Goal: Task Accomplishment & Management: Use online tool/utility

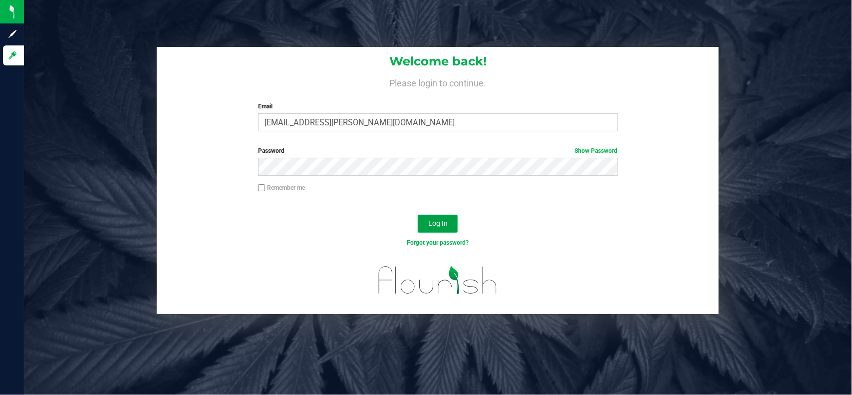
click at [424, 218] on button "Log In" at bounding box center [438, 224] width 40 height 18
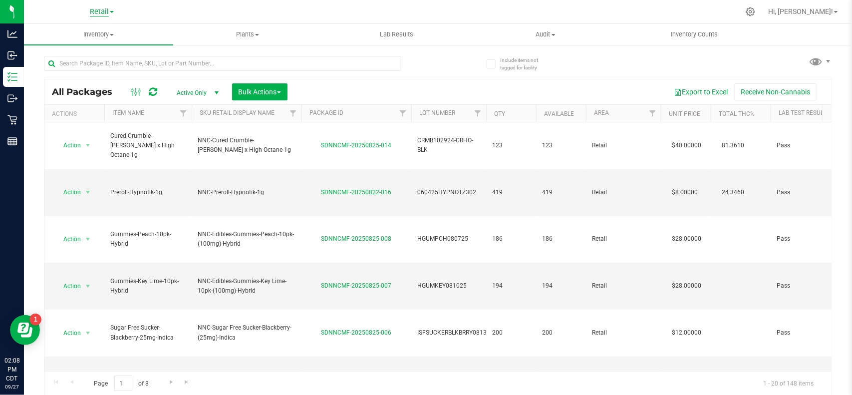
click at [103, 13] on span "Retail" at bounding box center [99, 11] width 19 height 9
click at [93, 45] on link "Manufacturing" at bounding box center [102, 48] width 146 height 13
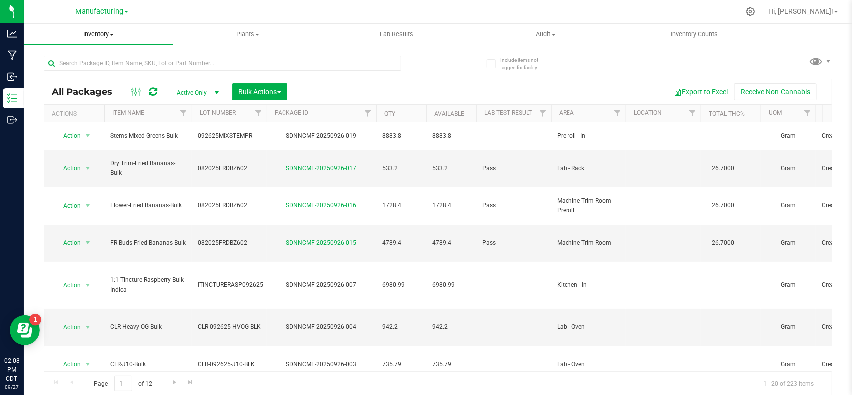
click at [103, 33] on span "Inventory" at bounding box center [98, 34] width 149 height 9
click at [86, 73] on span "All inventory" at bounding box center [57, 72] width 67 height 8
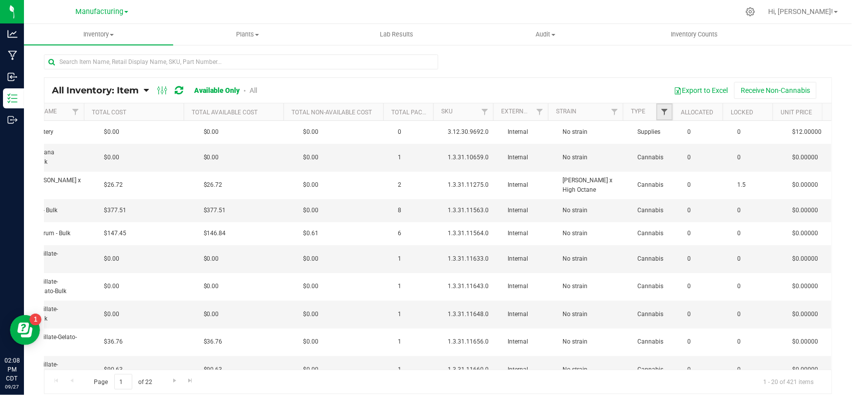
click at [663, 109] on span "Filter" at bounding box center [664, 112] width 8 height 8
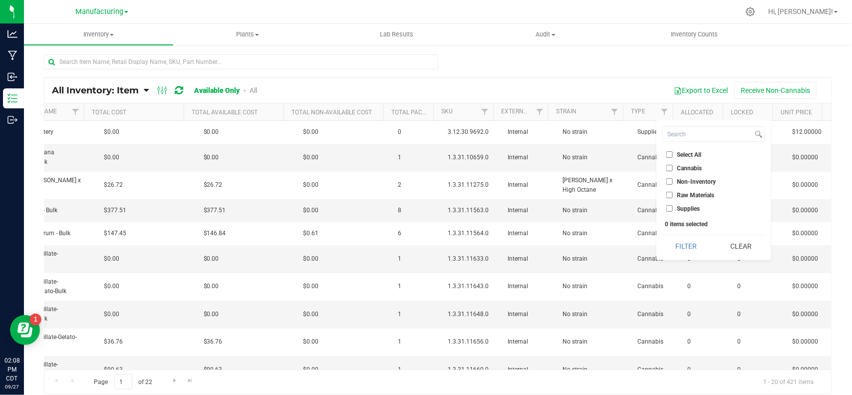
click at [670, 209] on input "Supplies" at bounding box center [669, 208] width 6 height 6
checkbox input "true"
click at [674, 246] on button "Filter" at bounding box center [686, 246] width 48 height 22
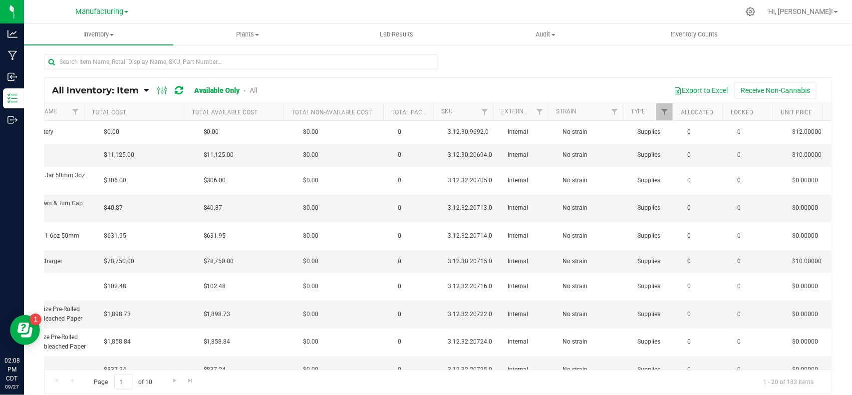
scroll to position [0, 693]
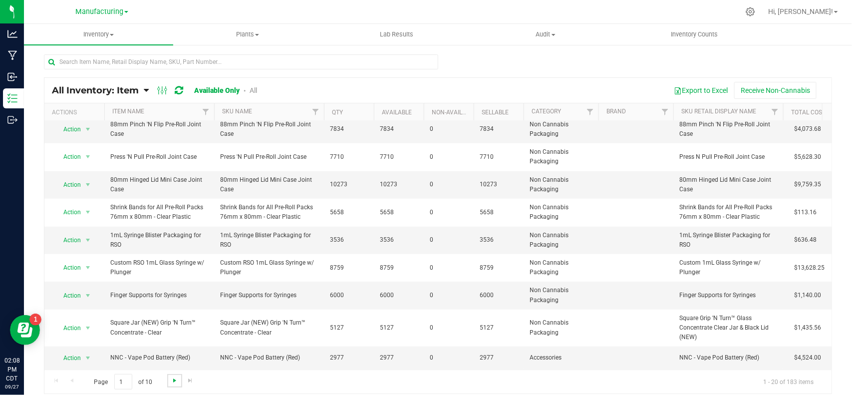
click at [174, 380] on span "Go to the next page" at bounding box center [175, 380] width 8 height 8
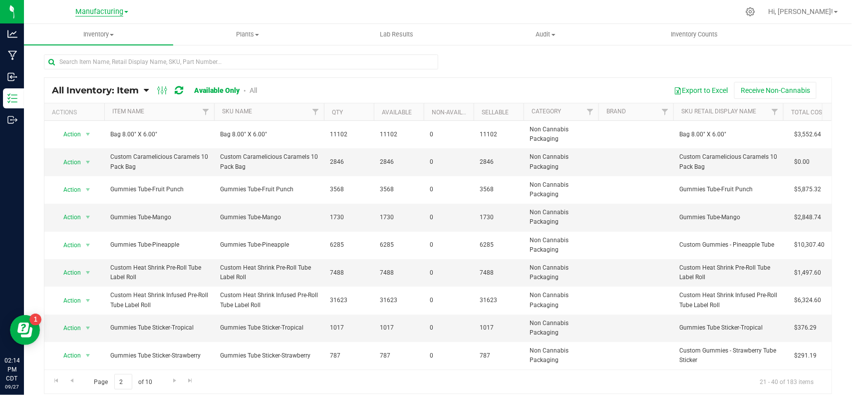
click at [98, 9] on span "Manufacturing" at bounding box center [99, 11] width 48 height 9
click at [80, 61] on link "Retail" at bounding box center [102, 61] width 146 height 13
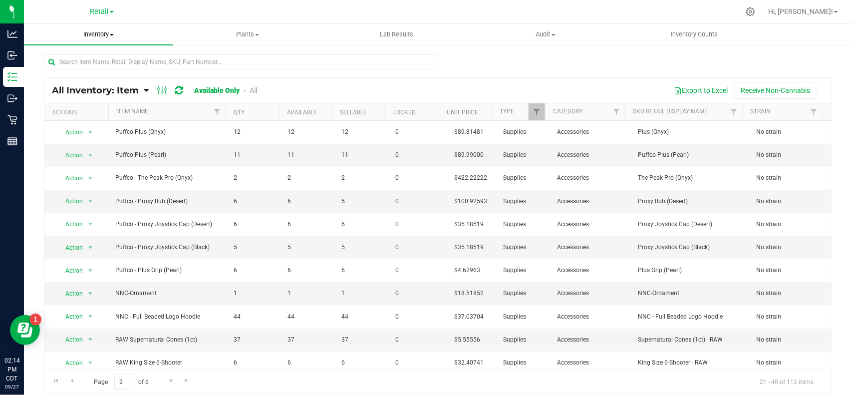
click at [96, 33] on span "Inventory" at bounding box center [98, 34] width 149 height 9
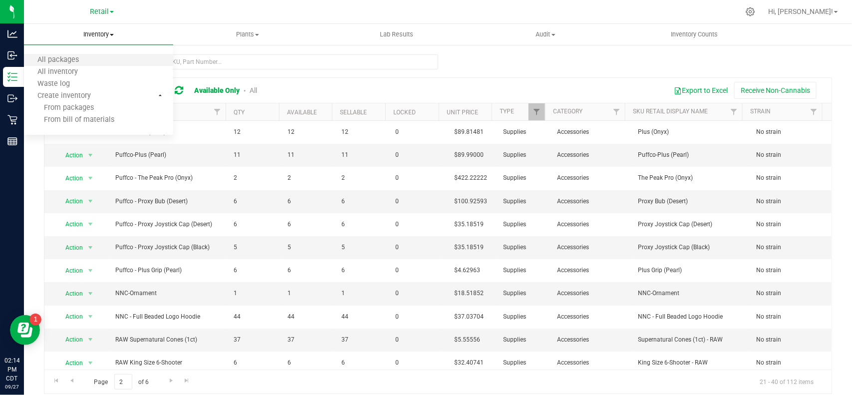
click at [91, 58] on li "All packages" at bounding box center [98, 60] width 149 height 12
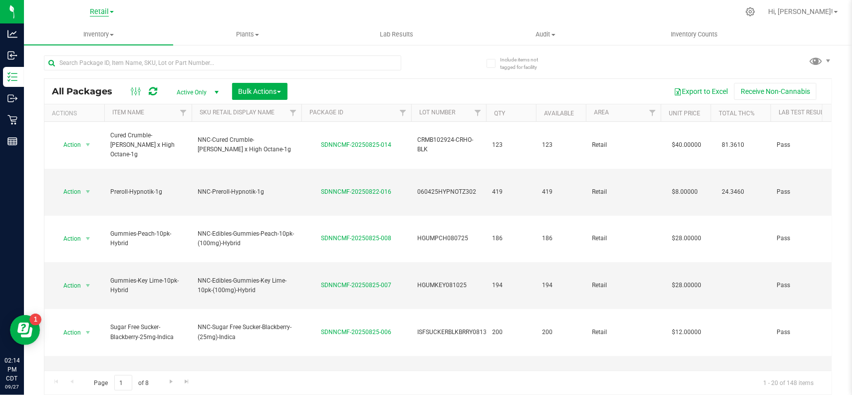
click at [100, 8] on span "Retail" at bounding box center [99, 11] width 19 height 9
click at [83, 36] on link "Cultivation" at bounding box center [102, 34] width 146 height 13
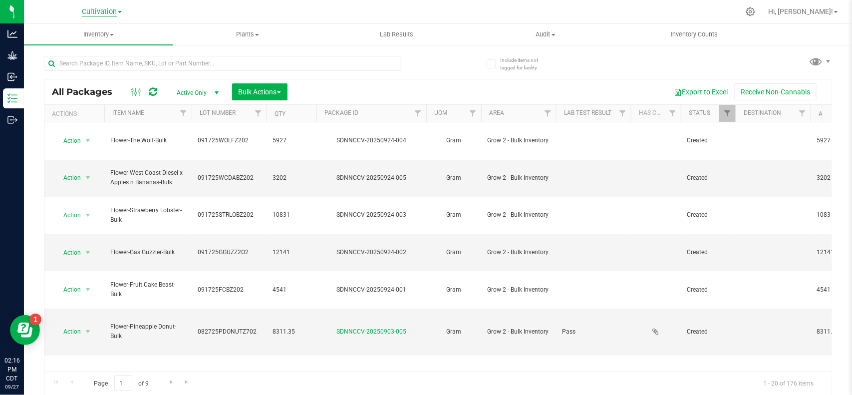
click at [101, 13] on span "Cultivation" at bounding box center [99, 11] width 35 height 9
click at [84, 47] on link "Manufacturing" at bounding box center [102, 48] width 146 height 13
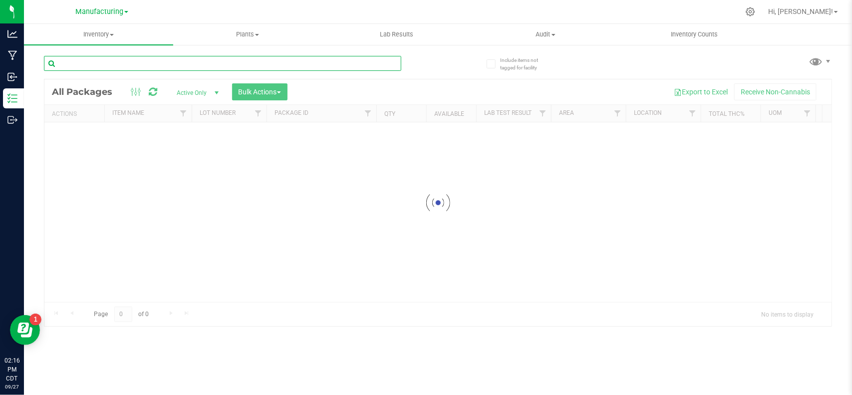
click at [193, 65] on input "text" at bounding box center [222, 63] width 357 height 15
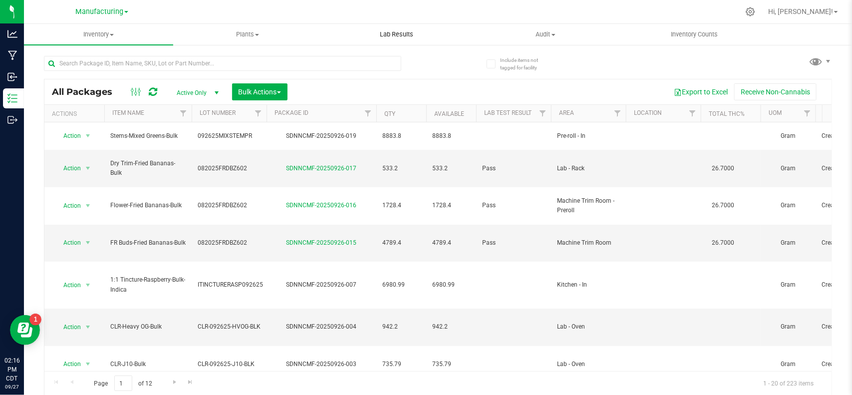
click at [388, 37] on span "Lab Results" at bounding box center [396, 34] width 60 height 9
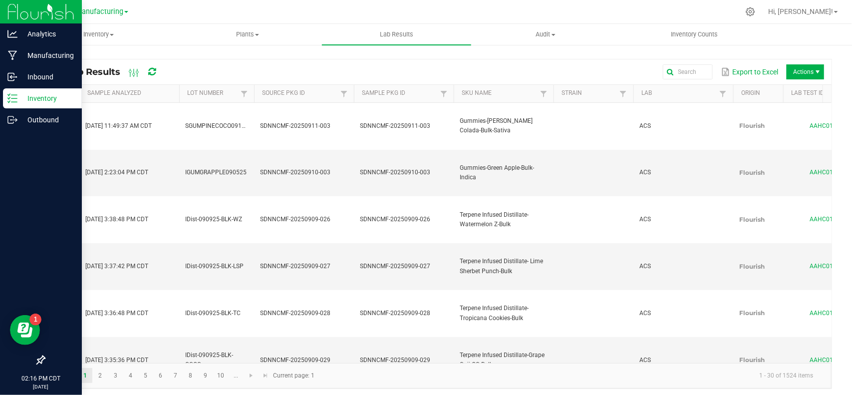
click at [19, 96] on p "Inventory" at bounding box center [47, 98] width 60 height 12
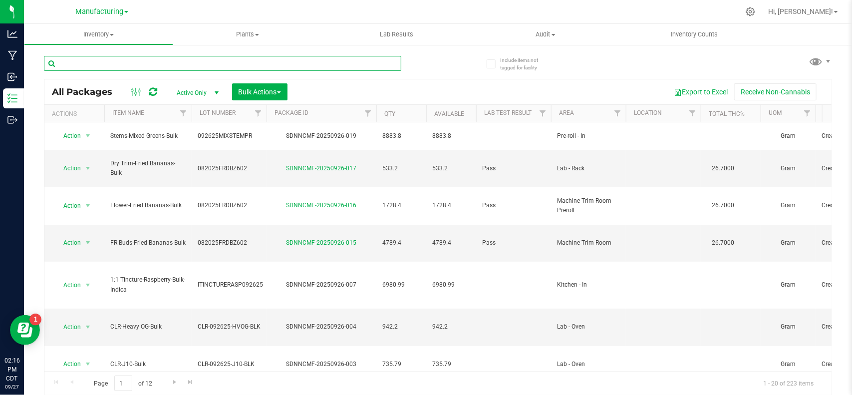
click at [179, 66] on input "text" at bounding box center [222, 63] width 357 height 15
paste input "HGUMTANG091725"
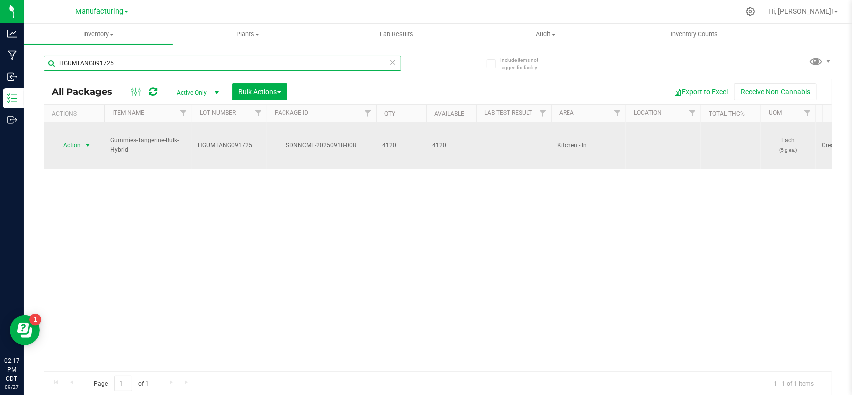
type input "HGUMTANG091725"
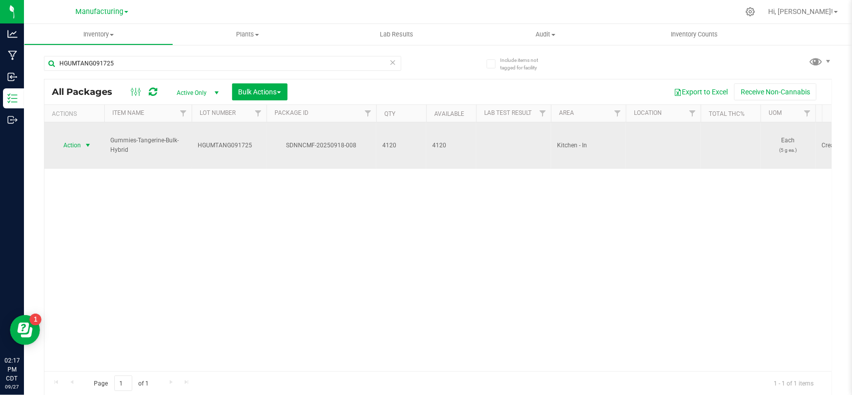
click at [79, 138] on span "Action" at bounding box center [67, 145] width 27 height 14
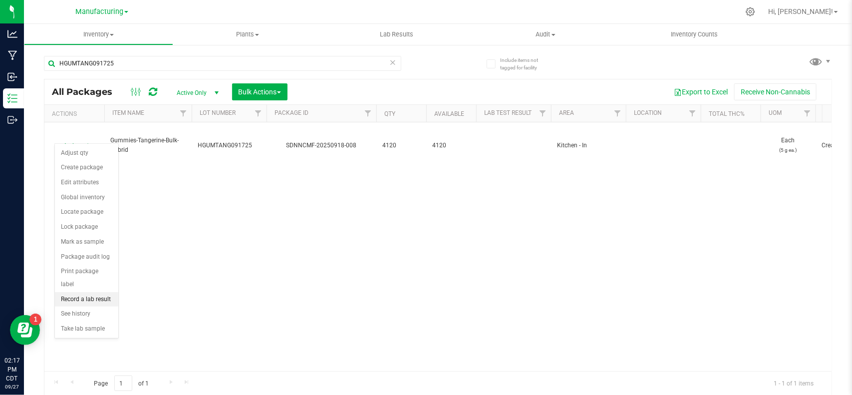
click at [102, 292] on li "Record a lab result" at bounding box center [86, 299] width 63 height 15
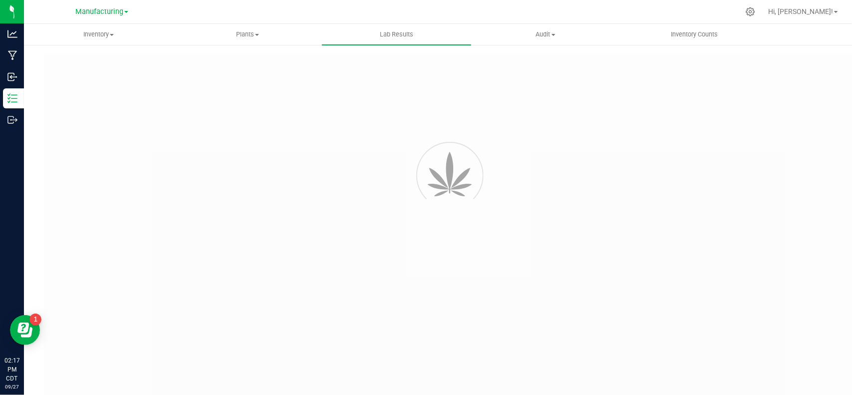
type input "SDNNCMF-20250918-008"
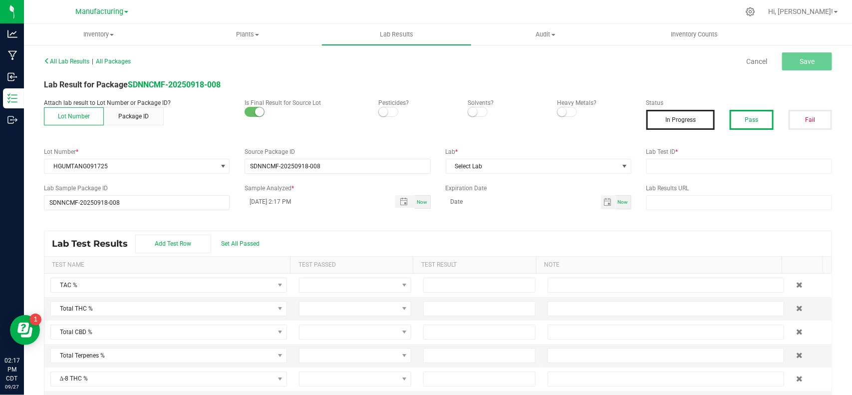
click at [730, 118] on button "Pass" at bounding box center [751, 120] width 43 height 20
click at [563, 152] on label "Lab *" at bounding box center [539, 151] width 186 height 9
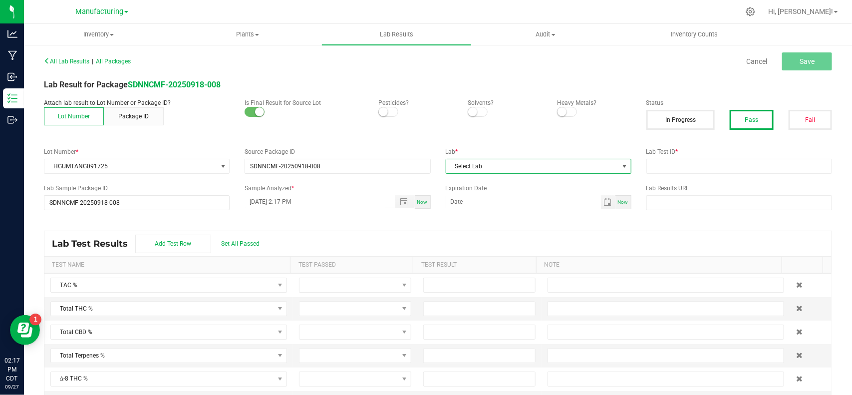
drag, startPoint x: 562, startPoint y: 162, endPoint x: 501, endPoint y: 172, distance: 62.2
click at [562, 163] on span "Select Lab" at bounding box center [532, 166] width 172 height 14
click at [483, 211] on li "ACS" at bounding box center [532, 209] width 183 height 17
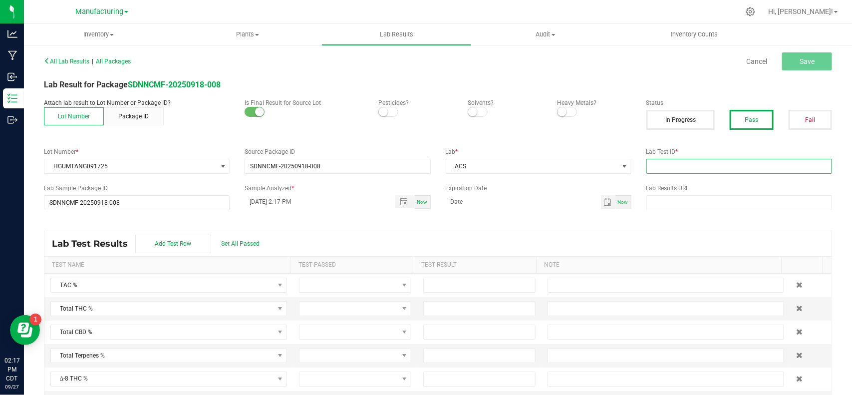
click at [657, 166] on input "text" at bounding box center [740, 166] width 186 height 15
click at [401, 198] on span "Toggle popup" at bounding box center [404, 202] width 8 height 8
type input "AAHC399"
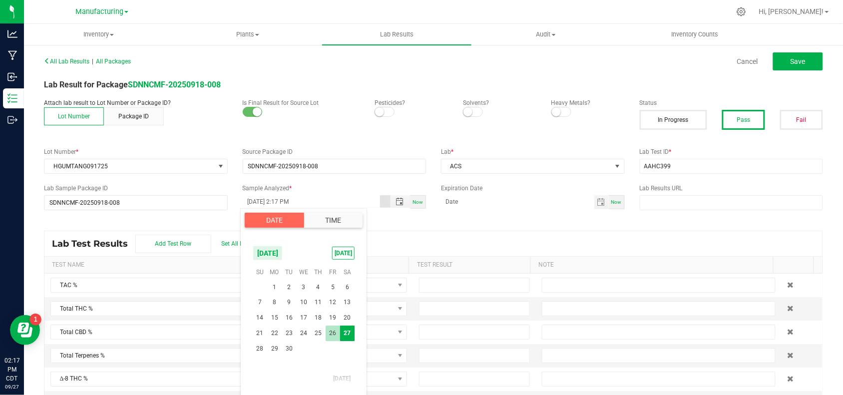
click at [333, 327] on span "26" at bounding box center [333, 333] width 14 height 15
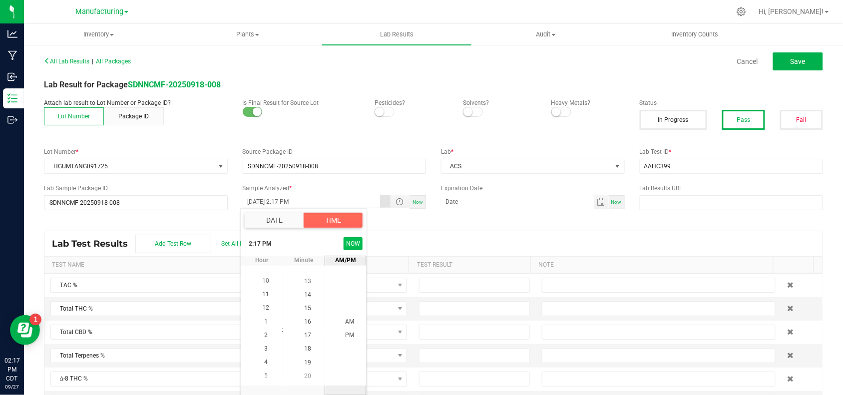
click at [354, 247] on button "NOW" at bounding box center [352, 243] width 19 height 13
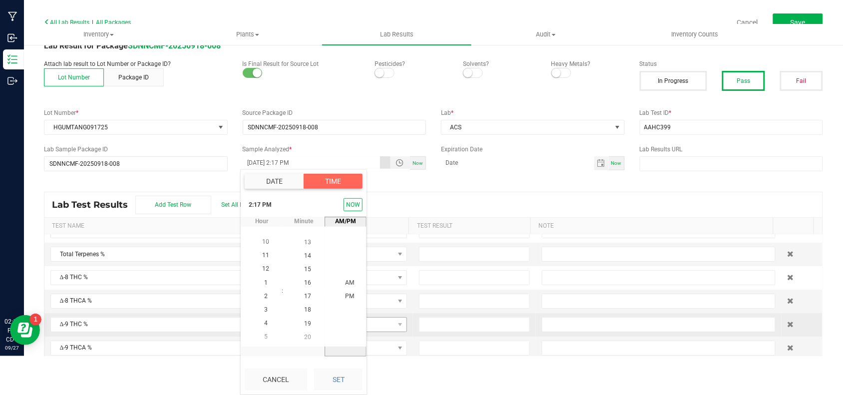
click at [347, 374] on button "Set" at bounding box center [338, 379] width 48 height 22
type input "[DATE] 2:17 PM"
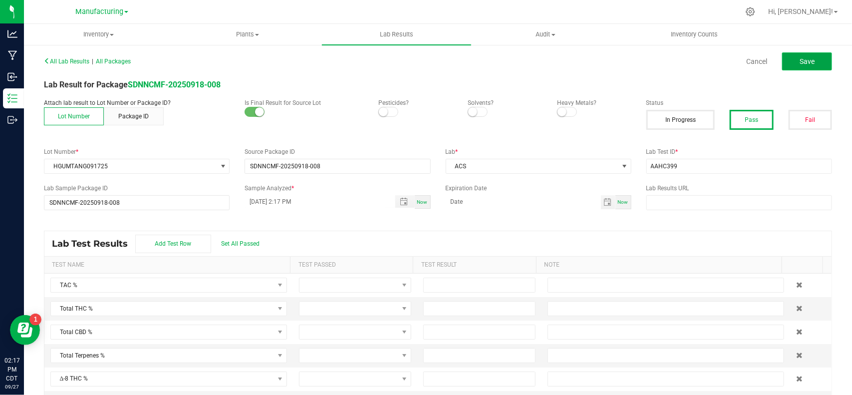
click at [800, 61] on span "Save" at bounding box center [807, 61] width 15 height 8
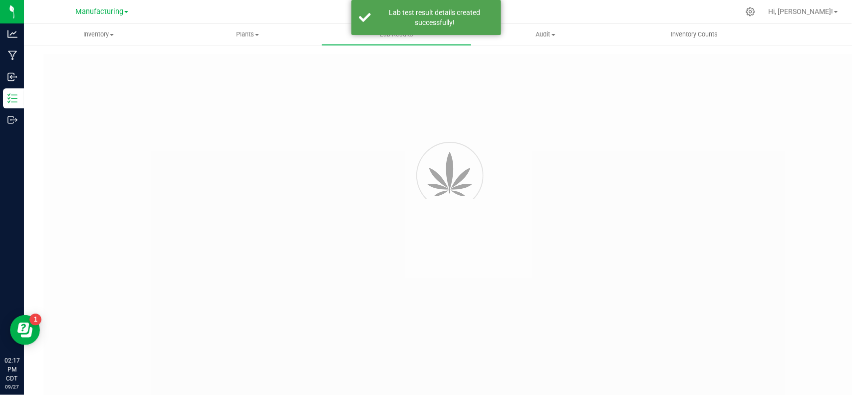
type input "SDNNCMF-20250918-008"
type input "AAHC399"
type input "SDNNCMF-20250918-008"
type input "[DATE] 2:17 PM"
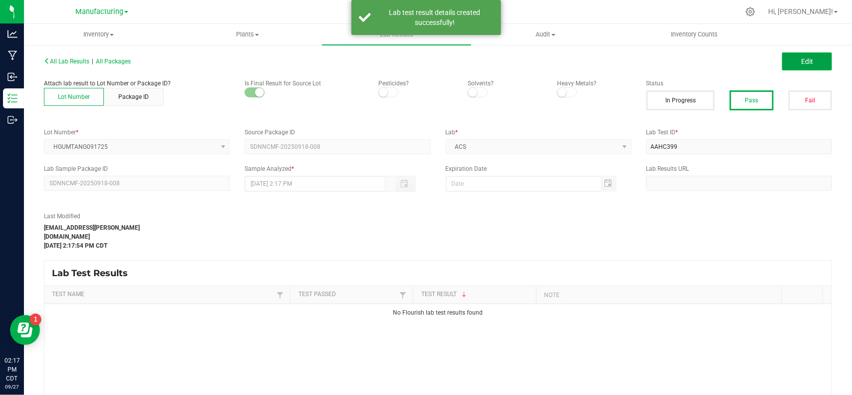
click at [790, 61] on button "Edit" at bounding box center [807, 61] width 50 height 18
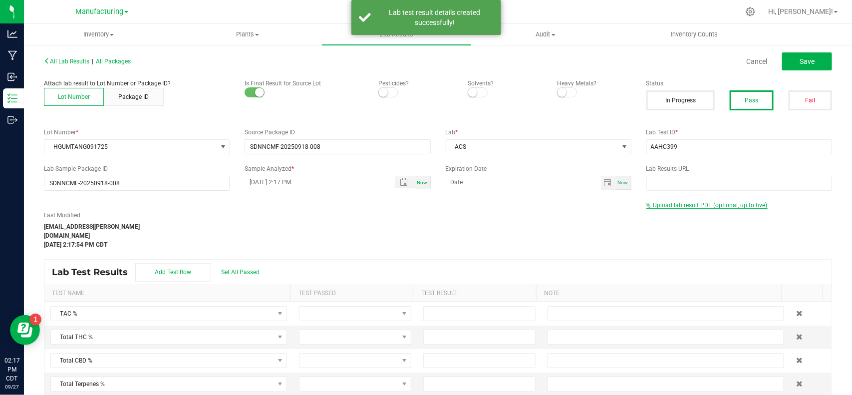
click at [713, 202] on span "Upload lab result PDF (optional, up to five)" at bounding box center [711, 205] width 114 height 7
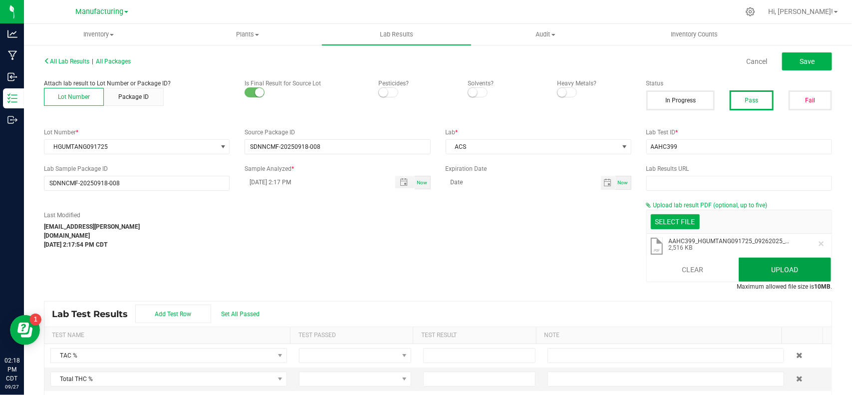
click at [779, 268] on button "Upload" at bounding box center [785, 270] width 92 height 24
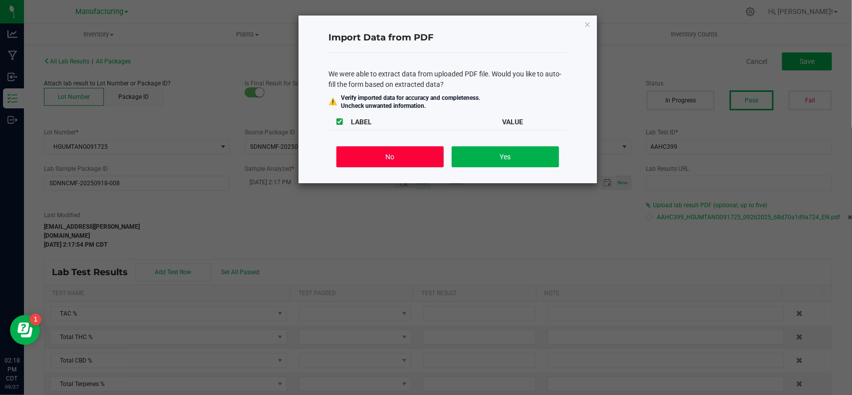
click at [397, 160] on button "No" at bounding box center [389, 156] width 107 height 21
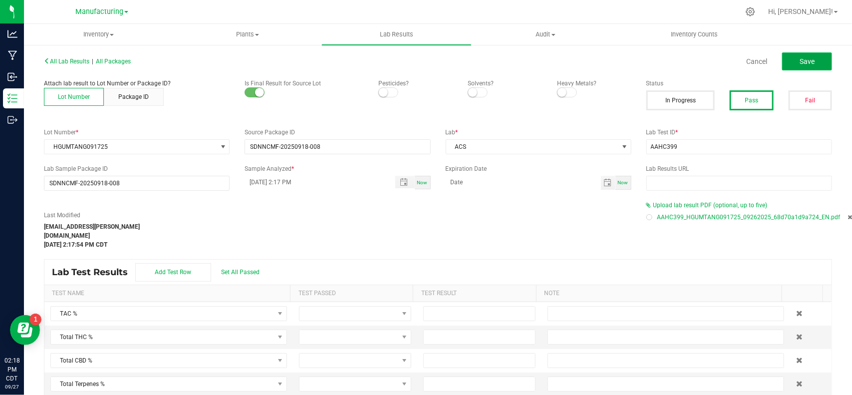
click at [789, 58] on button "Save" at bounding box center [807, 61] width 50 height 18
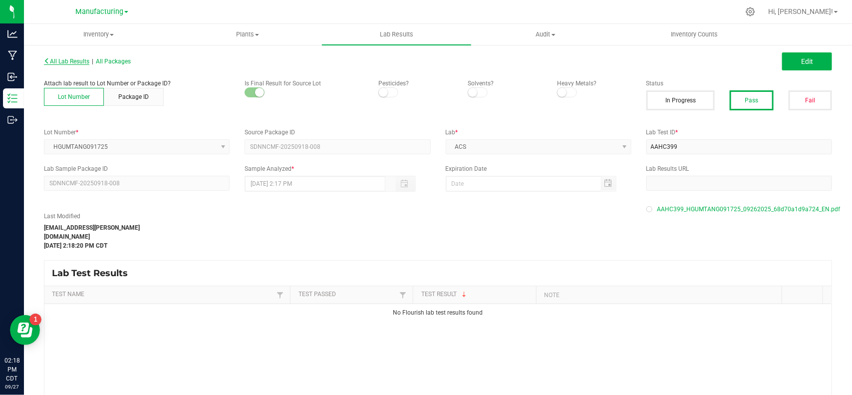
click at [86, 61] on span "All Lab Results" at bounding box center [66, 61] width 45 height 7
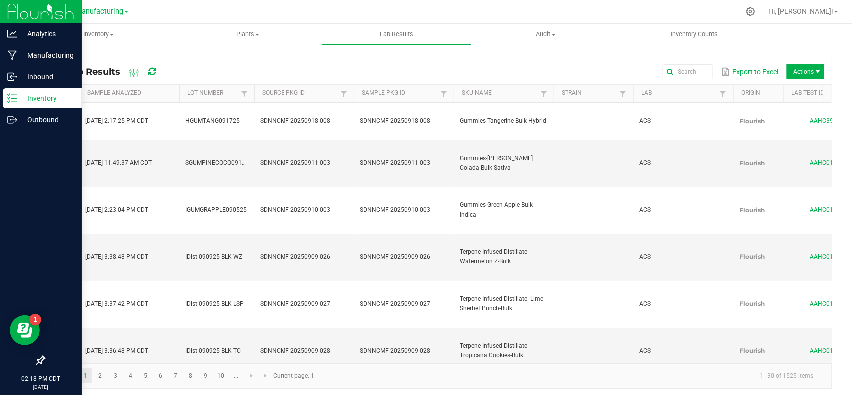
click at [8, 100] on icon at bounding box center [12, 98] width 10 height 10
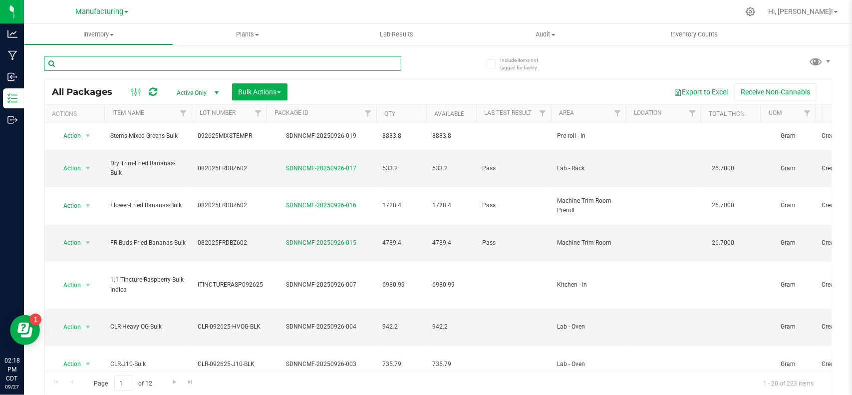
click at [142, 64] on input "text" at bounding box center [222, 63] width 357 height 15
paste input "HGUMPCH091725"
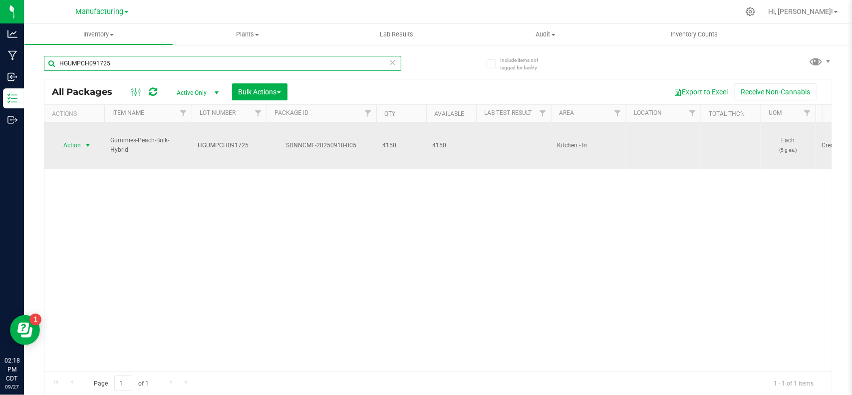
type input "HGUMPCH091725"
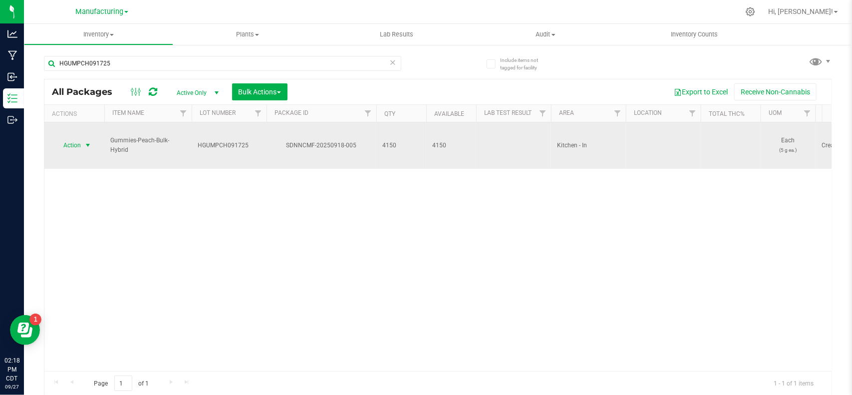
click at [83, 138] on span "select" at bounding box center [88, 145] width 12 height 14
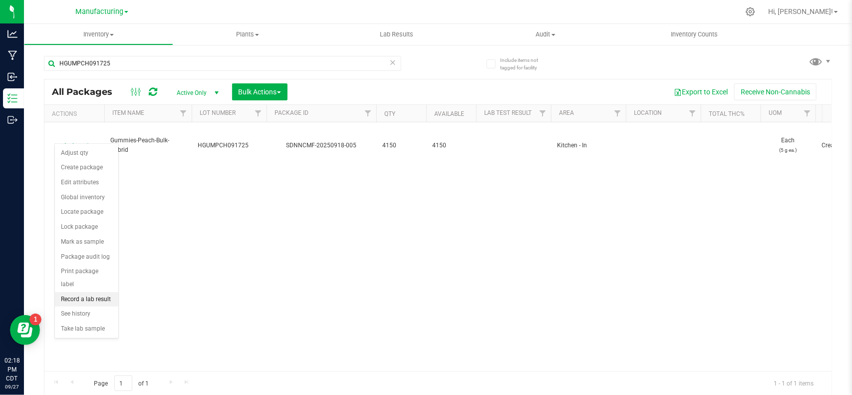
click at [106, 292] on li "Record a lab result" at bounding box center [86, 299] width 63 height 15
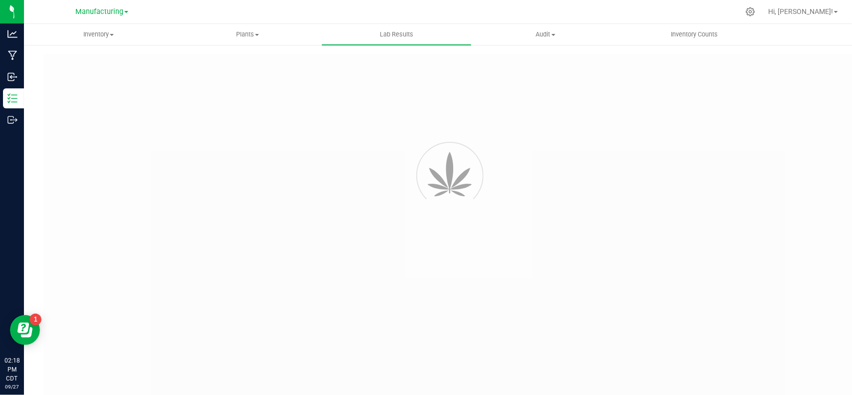
type input "SDNNCMF-20250918-005"
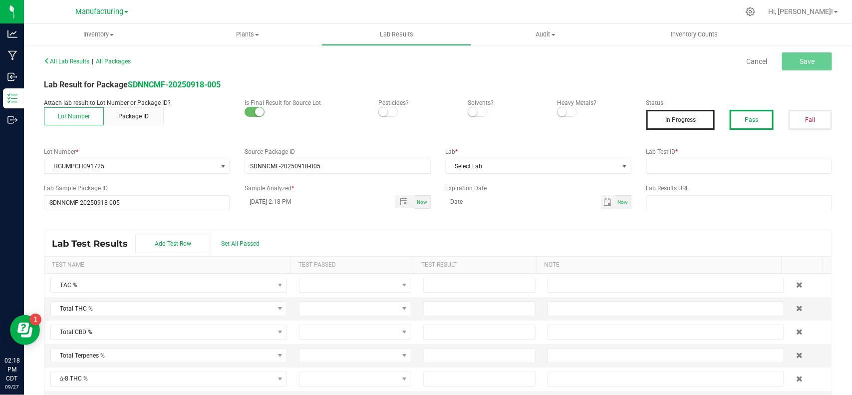
click at [733, 122] on button "Pass" at bounding box center [751, 120] width 43 height 20
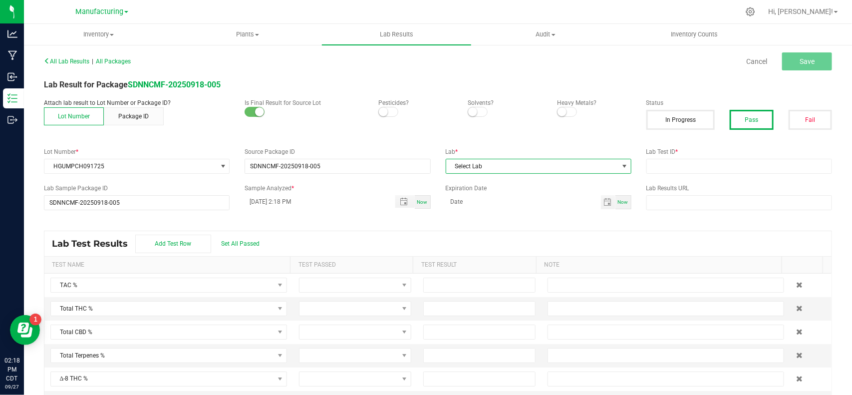
click at [572, 167] on span "Select Lab" at bounding box center [532, 166] width 172 height 14
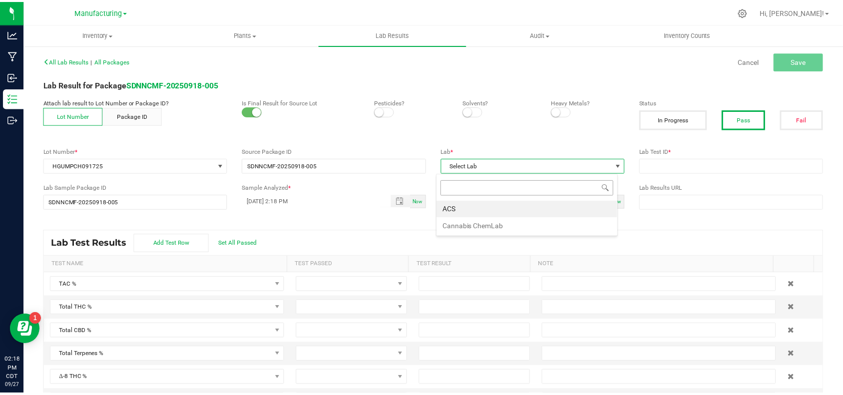
scroll to position [15, 183]
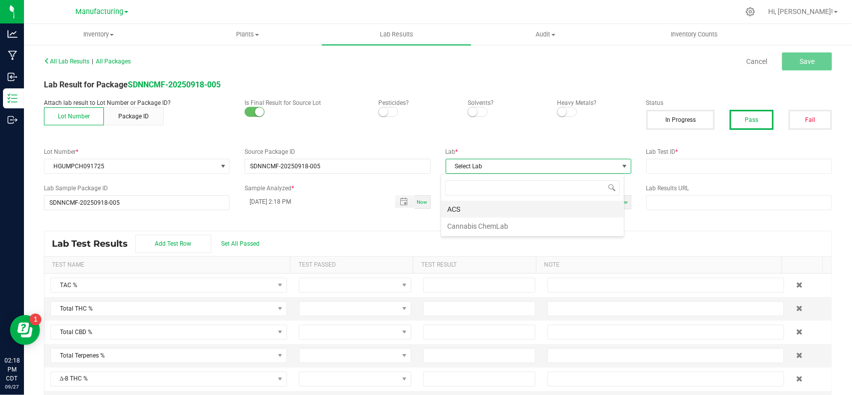
click at [491, 210] on li "ACS" at bounding box center [532, 209] width 183 height 17
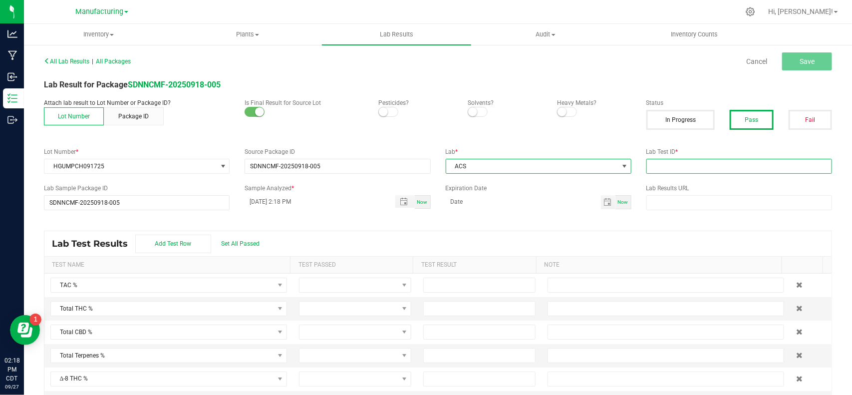
click at [671, 167] on input "text" at bounding box center [740, 166] width 186 height 15
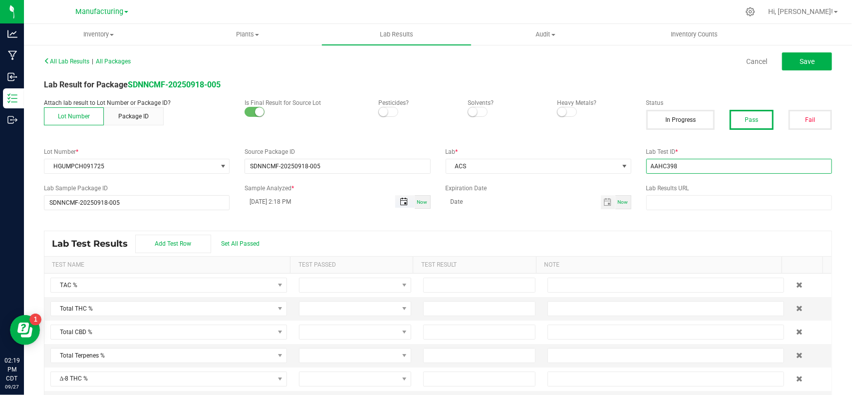
click at [400, 201] on span "Toggle popup" at bounding box center [404, 202] width 8 height 8
type input "AAHC398"
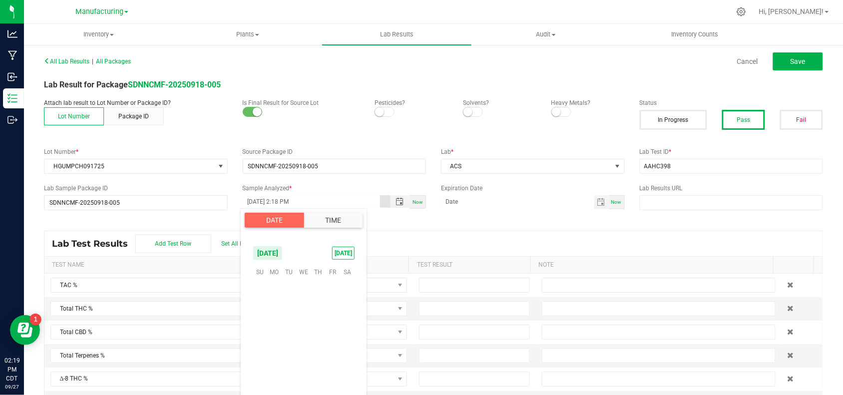
scroll to position [13, 0]
click at [330, 329] on span "26" at bounding box center [333, 333] width 14 height 15
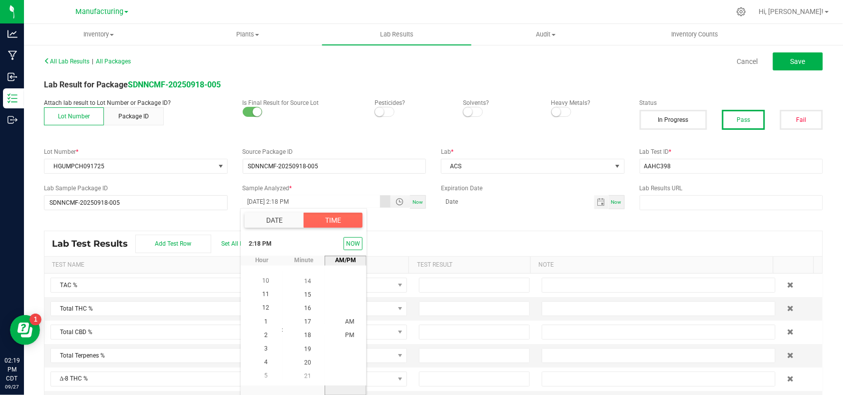
scroll to position [39, 0]
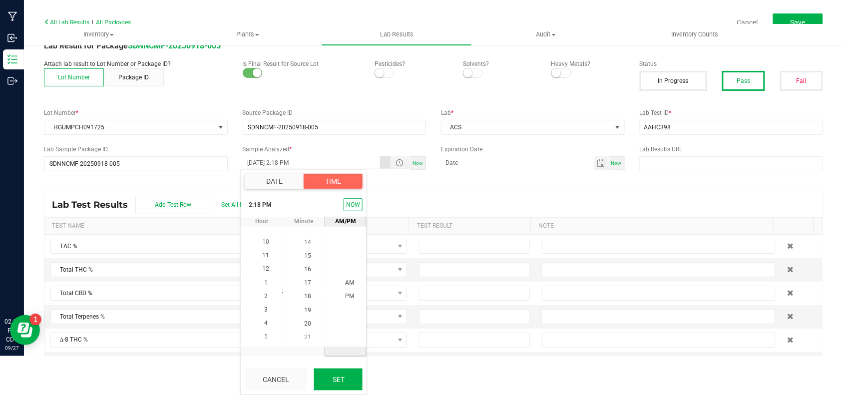
click at [343, 380] on button "Set" at bounding box center [338, 379] width 48 height 22
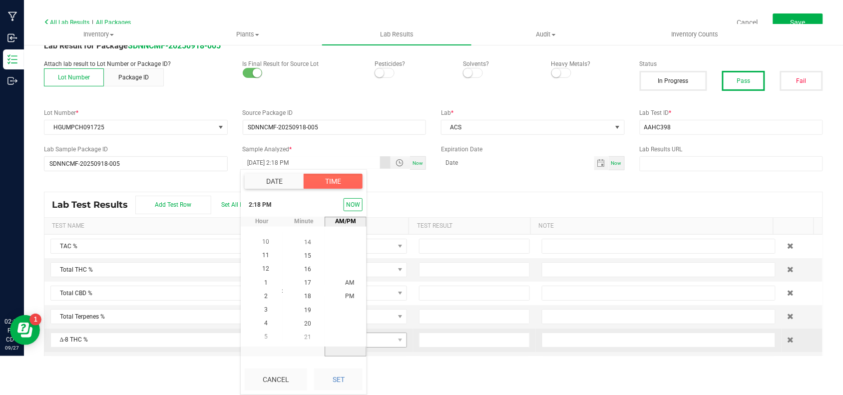
type input "[DATE] 2:18 PM"
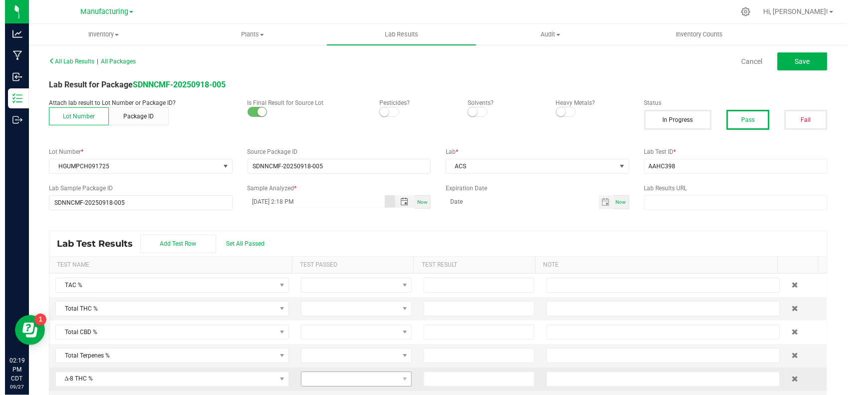
scroll to position [0, 0]
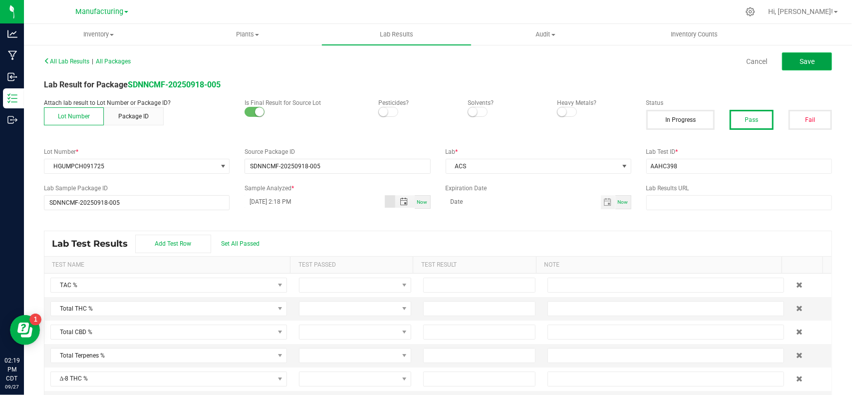
click at [800, 63] on span "Save" at bounding box center [807, 61] width 15 height 8
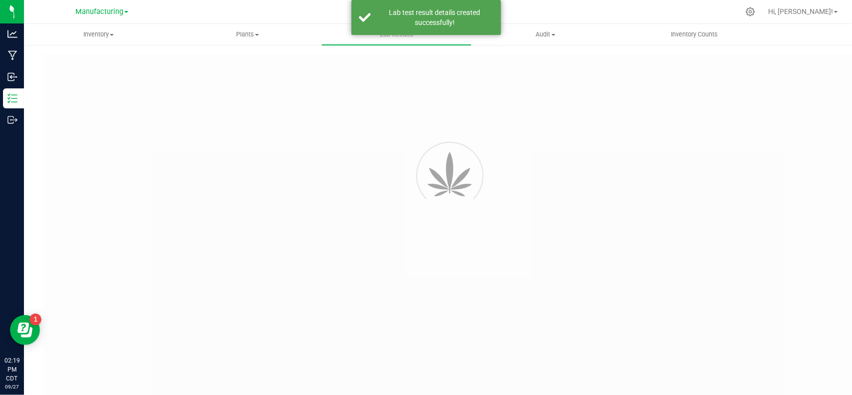
type input "SDNNCMF-20250918-005"
type input "AAHC398"
type input "SDNNCMF-20250918-005"
type input "[DATE] 2:18 PM"
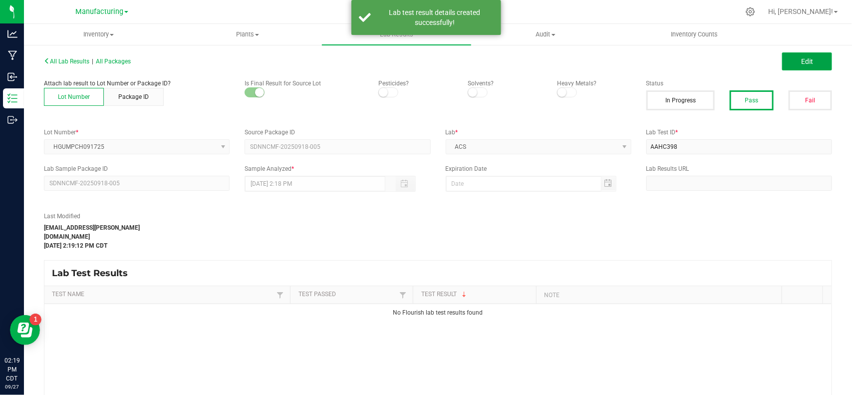
click at [801, 63] on span "Edit" at bounding box center [807, 61] width 12 height 8
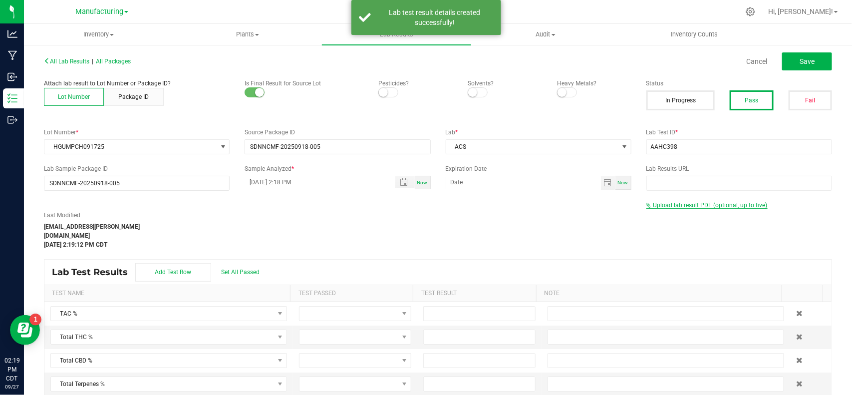
click at [704, 203] on span "Upload lab result PDF (optional, up to five)" at bounding box center [711, 205] width 114 height 7
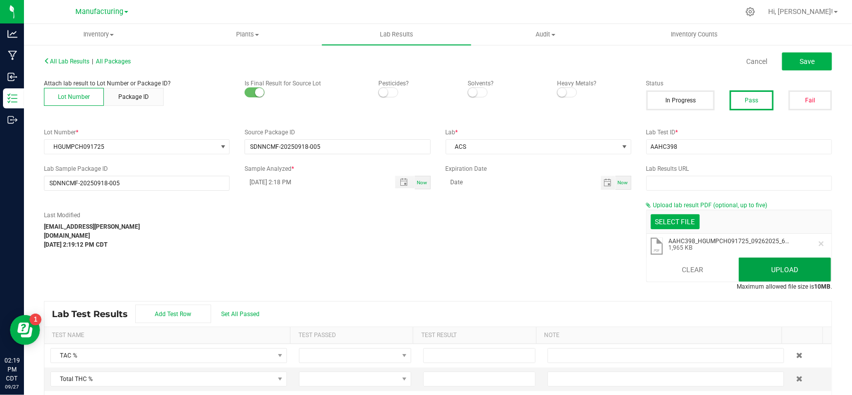
click at [794, 270] on button "Upload" at bounding box center [785, 270] width 92 height 24
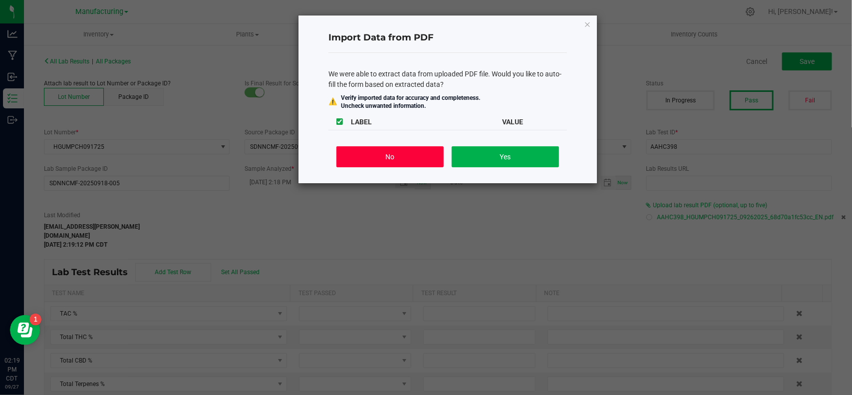
click at [412, 157] on button "No" at bounding box center [389, 156] width 107 height 21
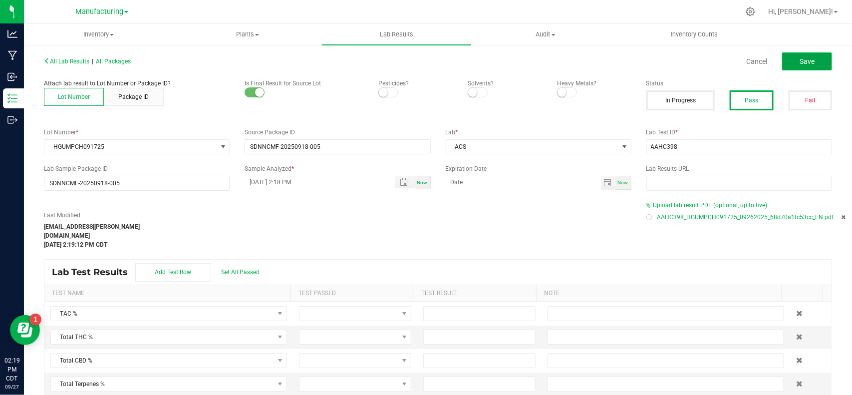
click at [782, 55] on button "Save" at bounding box center [807, 61] width 50 height 18
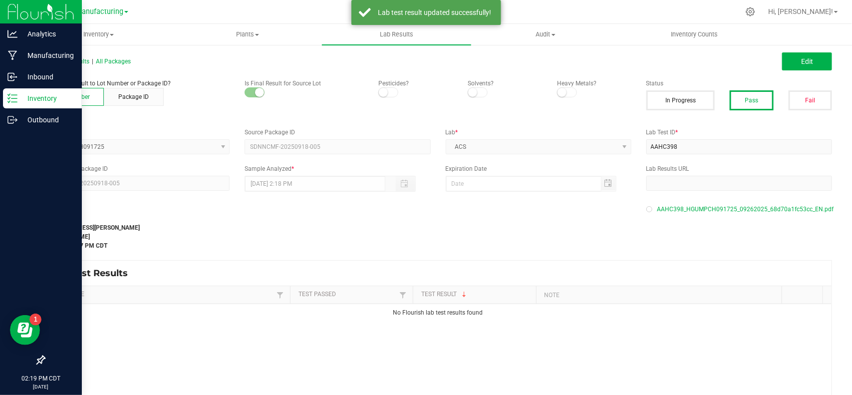
click at [5, 97] on div "Inventory" at bounding box center [42, 98] width 79 height 20
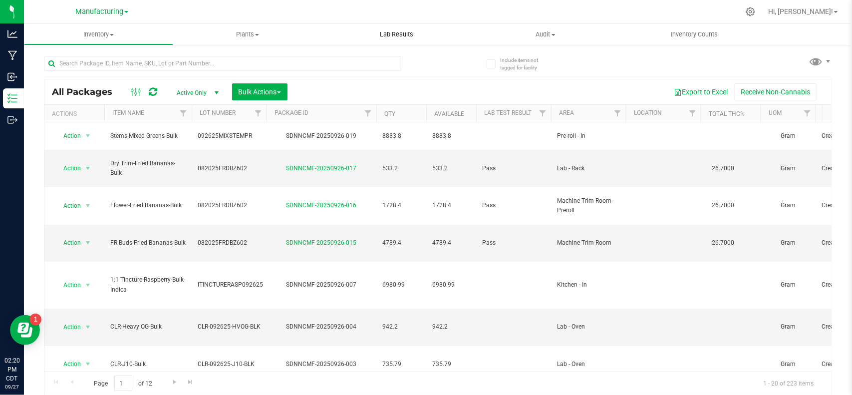
click at [403, 36] on span "Lab Results" at bounding box center [396, 34] width 60 height 9
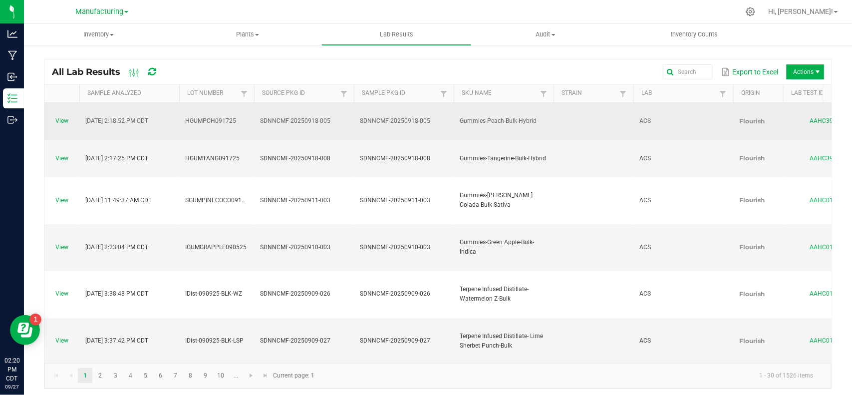
drag, startPoint x: 540, startPoint y: 110, endPoint x: 458, endPoint y: 112, distance: 81.9
click at [458, 112] on td "Gummies-Peach-Bulk-Hybrid" at bounding box center [504, 121] width 100 height 37
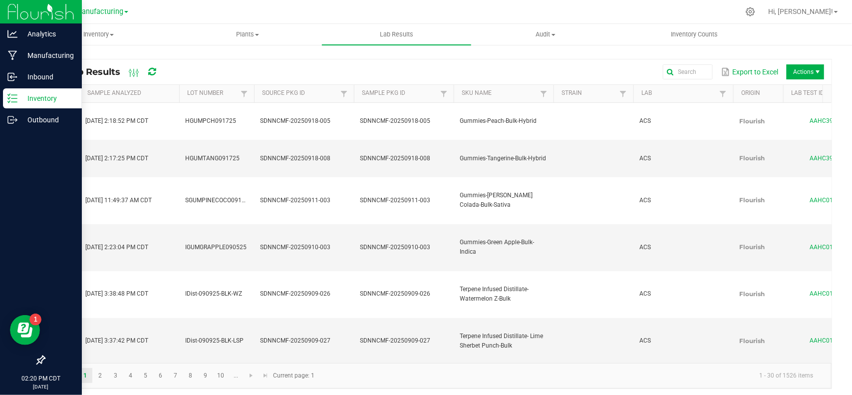
copy span "Gummies-Peach-Bulk-Hybrid"
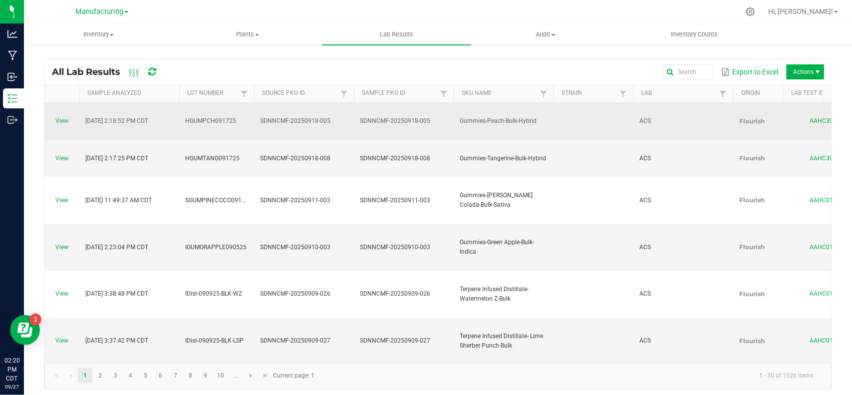
drag, startPoint x: 238, startPoint y: 108, endPoint x: 171, endPoint y: 108, distance: 66.9
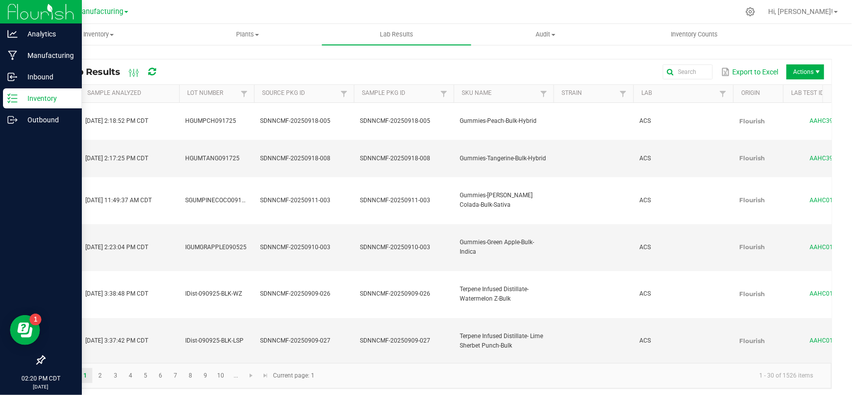
copy tr "HGUMPCH091725"
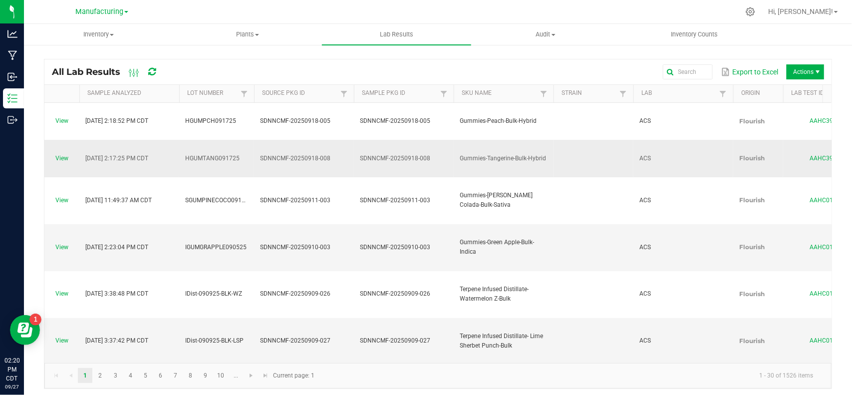
drag, startPoint x: 548, startPoint y: 130, endPoint x: 451, endPoint y: 132, distance: 97.4
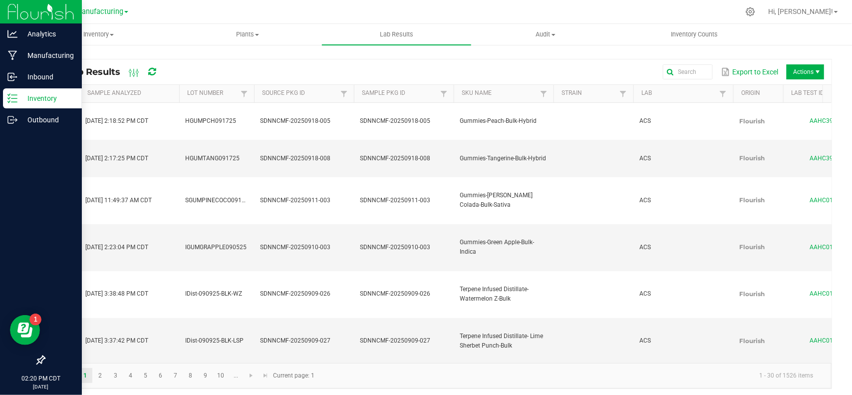
copy tr "Gummies-Tangerine-Bulk-Hybrid"
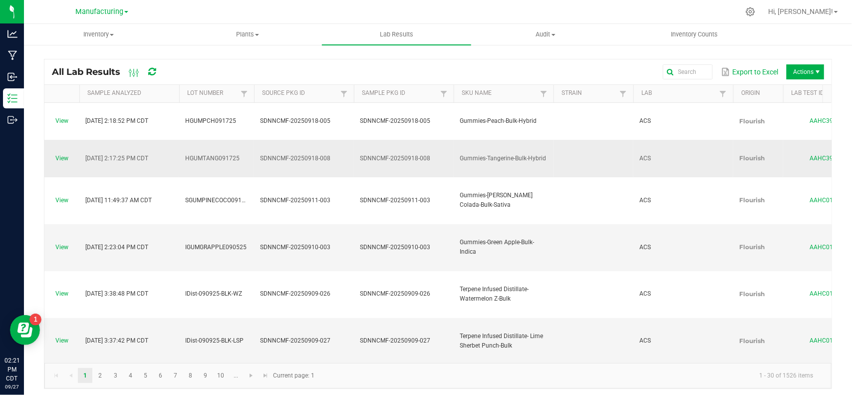
drag, startPoint x: 231, startPoint y: 129, endPoint x: 182, endPoint y: 128, distance: 48.4
click at [182, 140] on td "HGUMTANG091725" at bounding box center [216, 158] width 75 height 37
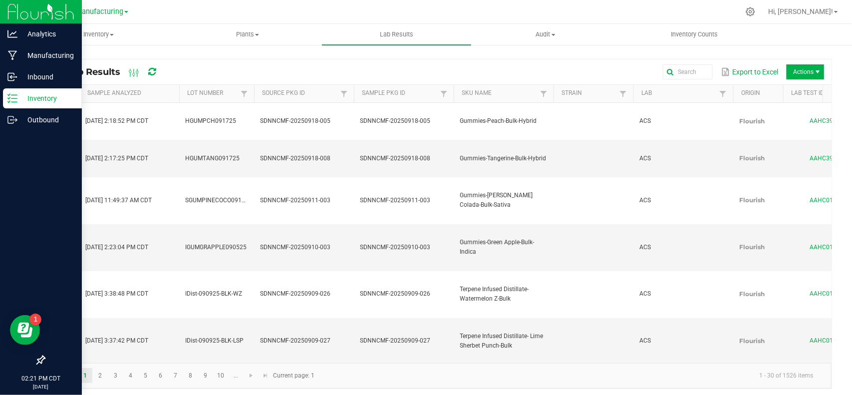
copy span "HGUMTANG091725"
click at [19, 100] on p "Inventory" at bounding box center [47, 98] width 60 height 12
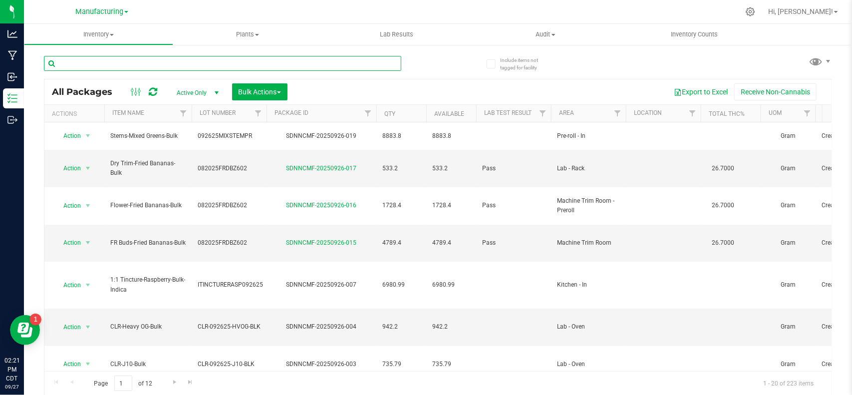
click at [167, 63] on input "text" at bounding box center [222, 63] width 357 height 15
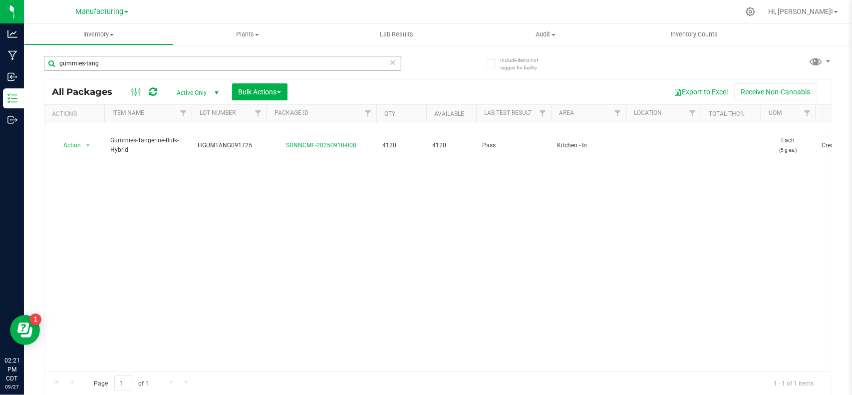
drag, startPoint x: 133, startPoint y: 49, endPoint x: 134, endPoint y: 58, distance: 9.5
click at [133, 50] on div "gummies-tang" at bounding box center [241, 63] width 394 height 32
click at [136, 65] on input "gummies-tang" at bounding box center [222, 63] width 357 height 15
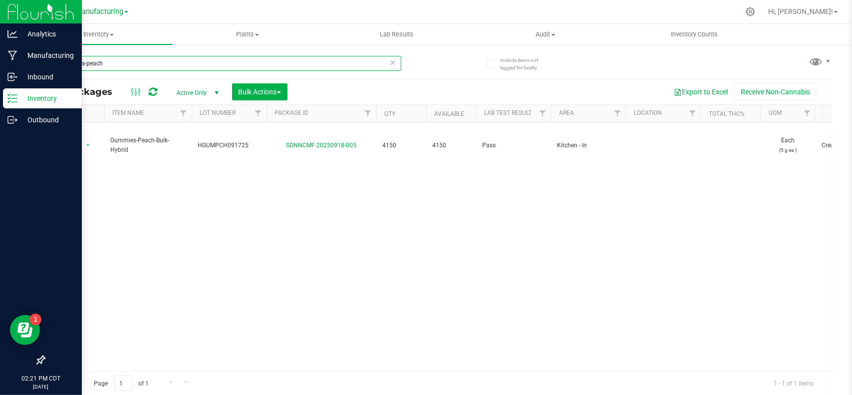
type input "gummies-peach"
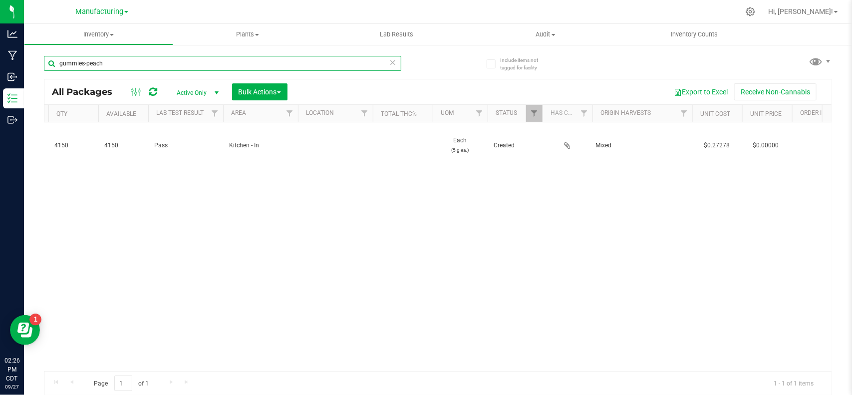
scroll to position [0, 459]
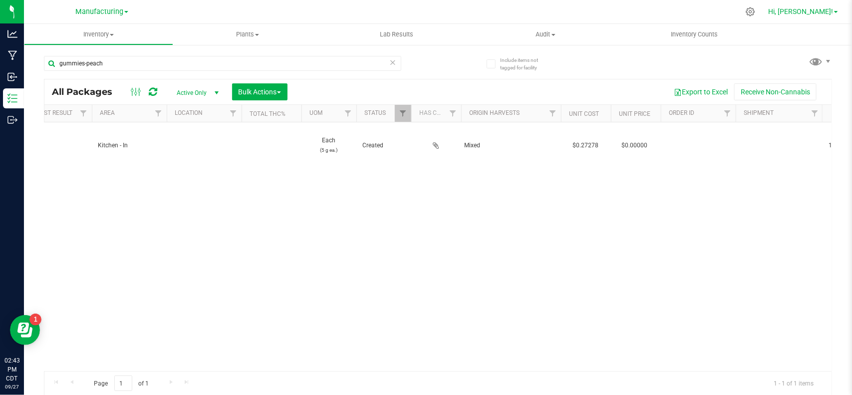
click at [824, 7] on span "Hi, [PERSON_NAME]!" at bounding box center [800, 11] width 65 height 8
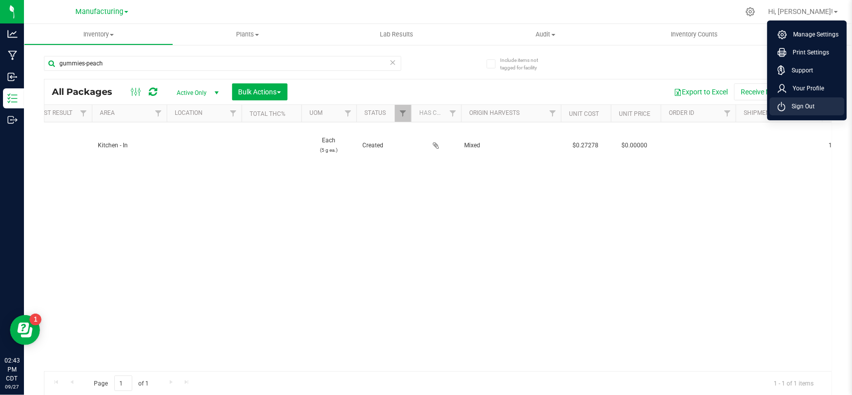
click at [805, 109] on span "Sign Out" at bounding box center [800, 106] width 29 height 10
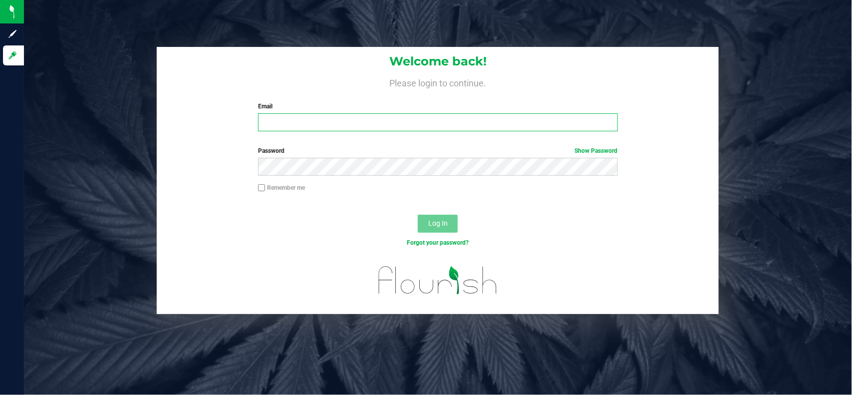
type input "[EMAIL_ADDRESS][PERSON_NAME][DOMAIN_NAME]"
